Goal: Task Accomplishment & Management: Complete application form

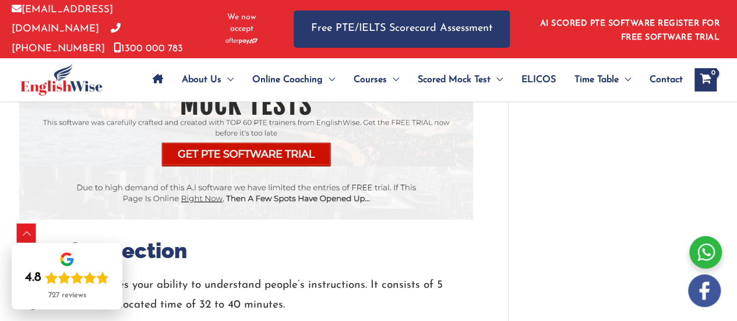
scroll to position [1730, 0]
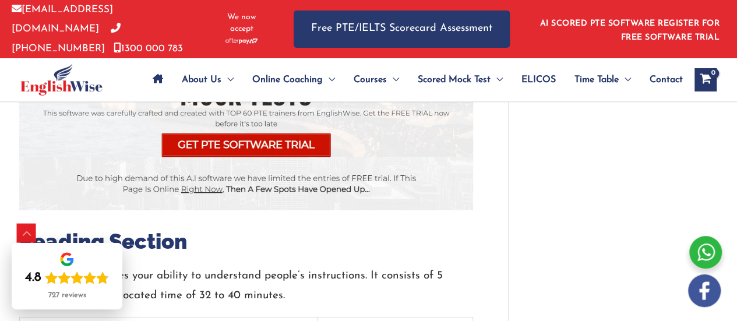
click at [185, 121] on img at bounding box center [246, 60] width 454 height 300
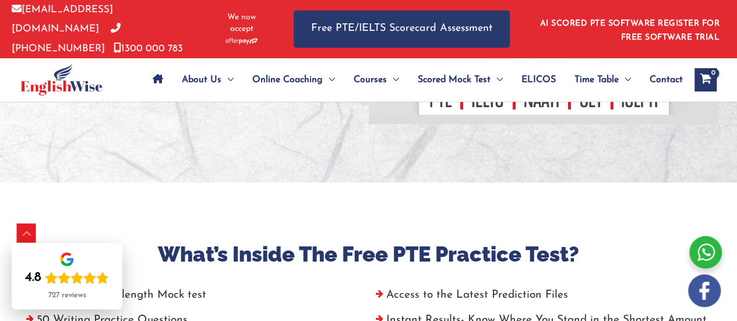
scroll to position [117, 0]
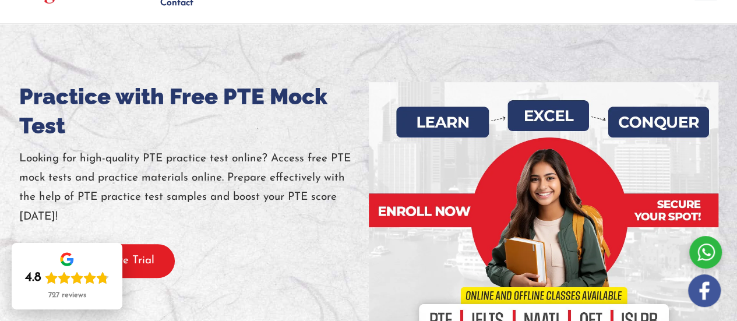
click at [131, 251] on button "Get PTE Software Trial" at bounding box center [97, 261] width 156 height 34
